Goal: Information Seeking & Learning: Find specific fact

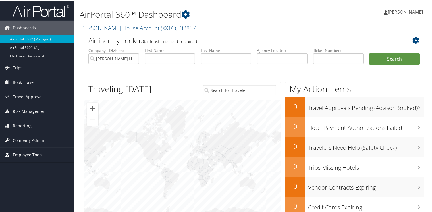
click at [24, 154] on span "Employee Tools" at bounding box center [28, 154] width 30 height 14
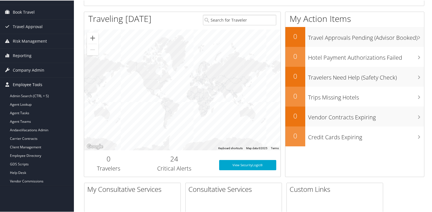
scroll to position [85, 0]
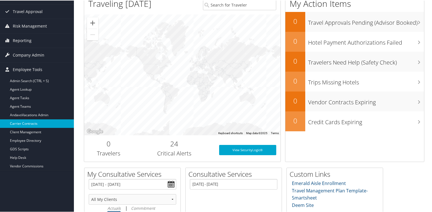
click at [24, 122] on link "Carrier Contracts" at bounding box center [37, 123] width 74 height 9
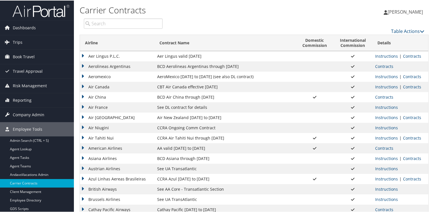
click at [110, 23] on input "search" at bounding box center [123, 23] width 79 height 10
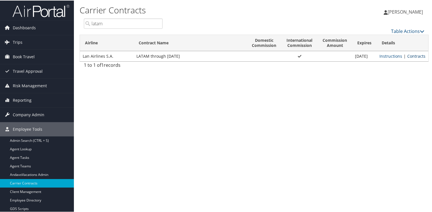
click at [411, 54] on link "Contracts" at bounding box center [417, 55] width 18 height 5
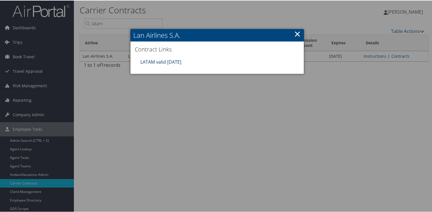
click at [162, 61] on link "LATAM valid 31DEC25" at bounding box center [161, 61] width 41 height 6
click at [298, 33] on link "×" at bounding box center [297, 33] width 7 height 11
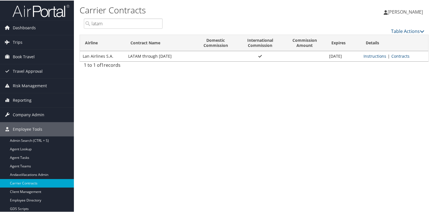
drag, startPoint x: 121, startPoint y: 23, endPoint x: 67, endPoint y: 17, distance: 54.1
click at [67, 17] on div "Dashboards AirPortal 360™ (Manager) AirPortal 360™ (Agent) My Travel Dashboard …" at bounding box center [217, 106] width 435 height 212
click at [67, 17] on li at bounding box center [37, 10] width 74 height 20
click at [97, 22] on input "latam" at bounding box center [123, 23] width 79 height 10
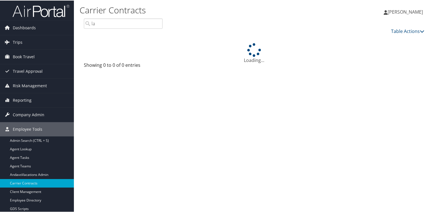
type input "l"
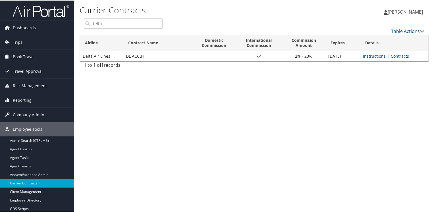
type input "delta"
click at [404, 55] on link "Contracts" at bounding box center [400, 55] width 18 height 5
click at [0, 0] on div at bounding box center [0, 0] width 0 height 0
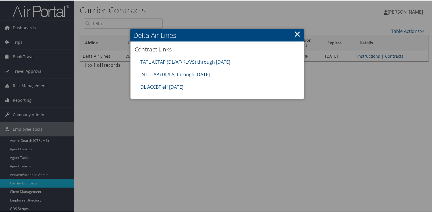
click at [148, 72] on link "INTL TAP (DL/LA) through 1.31.26" at bounding box center [175, 74] width 69 height 6
click at [294, 32] on link "×" at bounding box center [297, 33] width 7 height 11
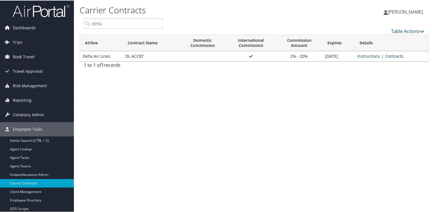
click at [387, 55] on link "Contracts" at bounding box center [394, 55] width 18 height 5
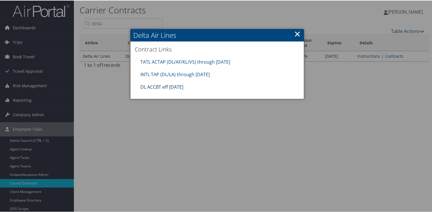
click at [148, 86] on link "DL ACCBT eff Aug 2025" at bounding box center [162, 86] width 43 height 6
click at [152, 72] on link "INTL TAP (DL/LA) through 1.31.26" at bounding box center [175, 74] width 69 height 6
click at [152, 86] on link "DL ACCBT eff Aug 2025" at bounding box center [162, 86] width 43 height 6
click at [296, 31] on link "×" at bounding box center [297, 33] width 7 height 11
